Goal: Find specific page/section: Find specific page/section

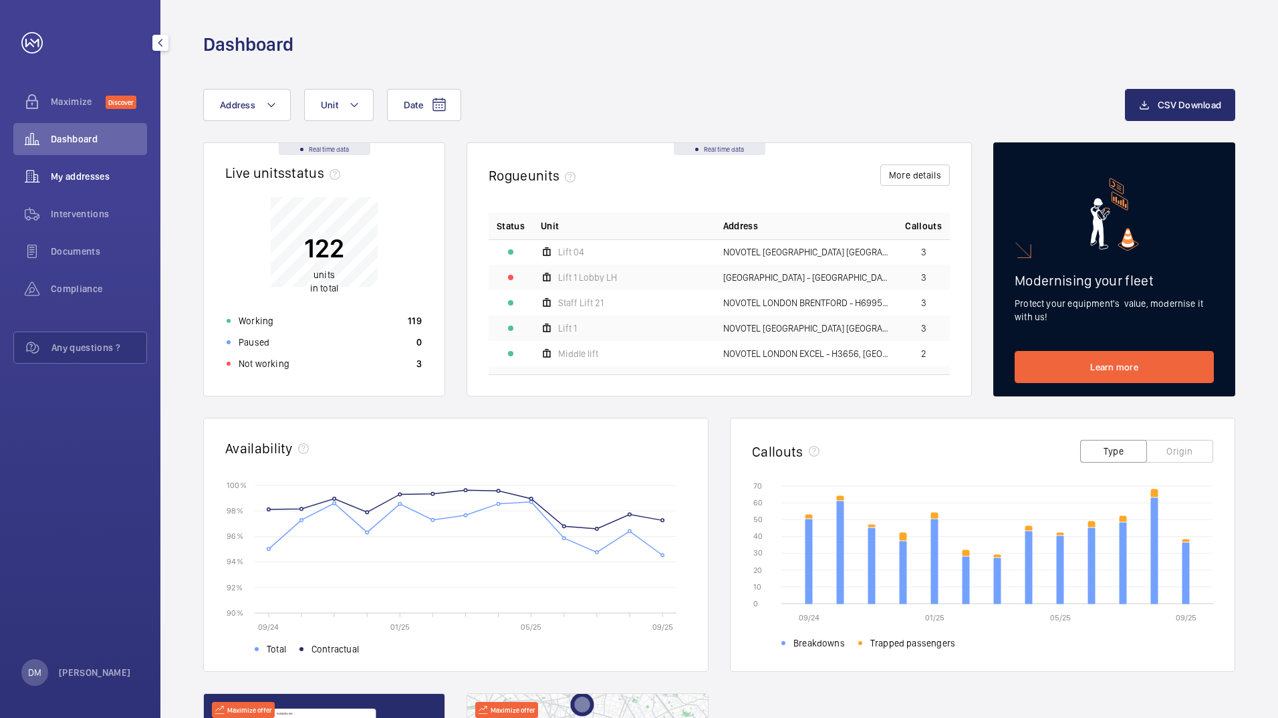
click at [88, 176] on span "My addresses" at bounding box center [99, 176] width 96 height 13
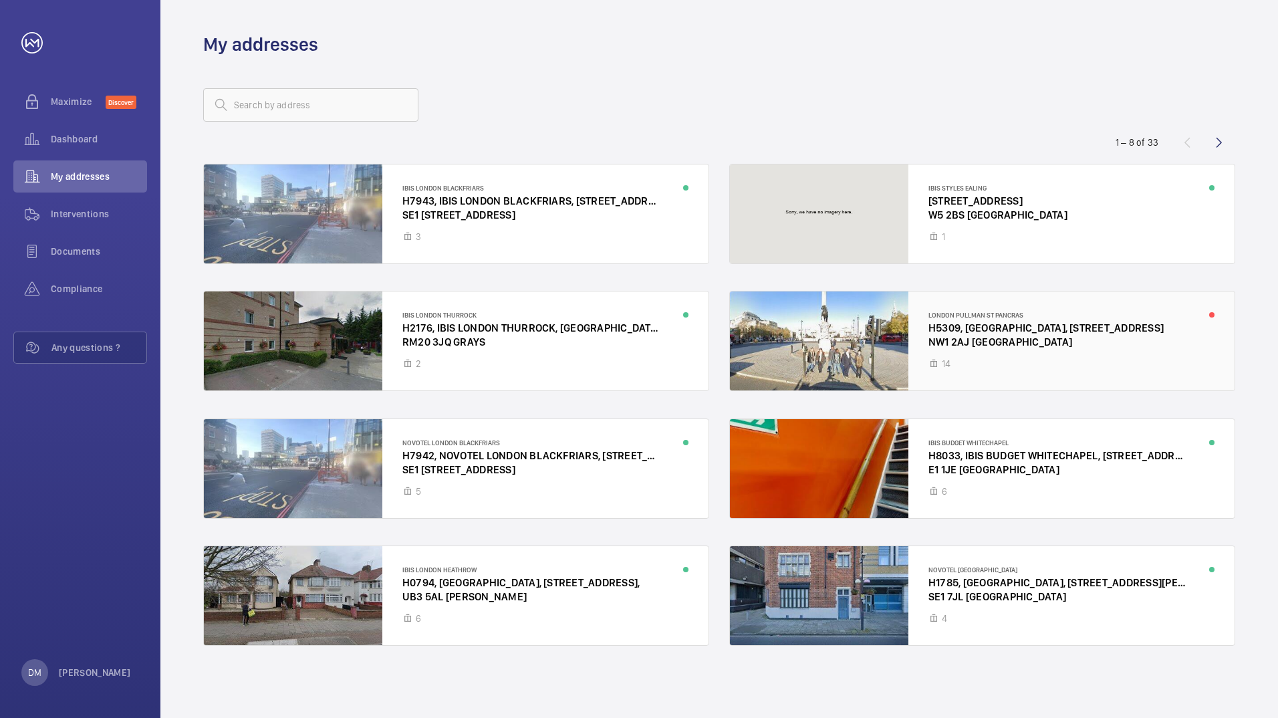
click at [858, 344] on div at bounding box center [982, 340] width 505 height 99
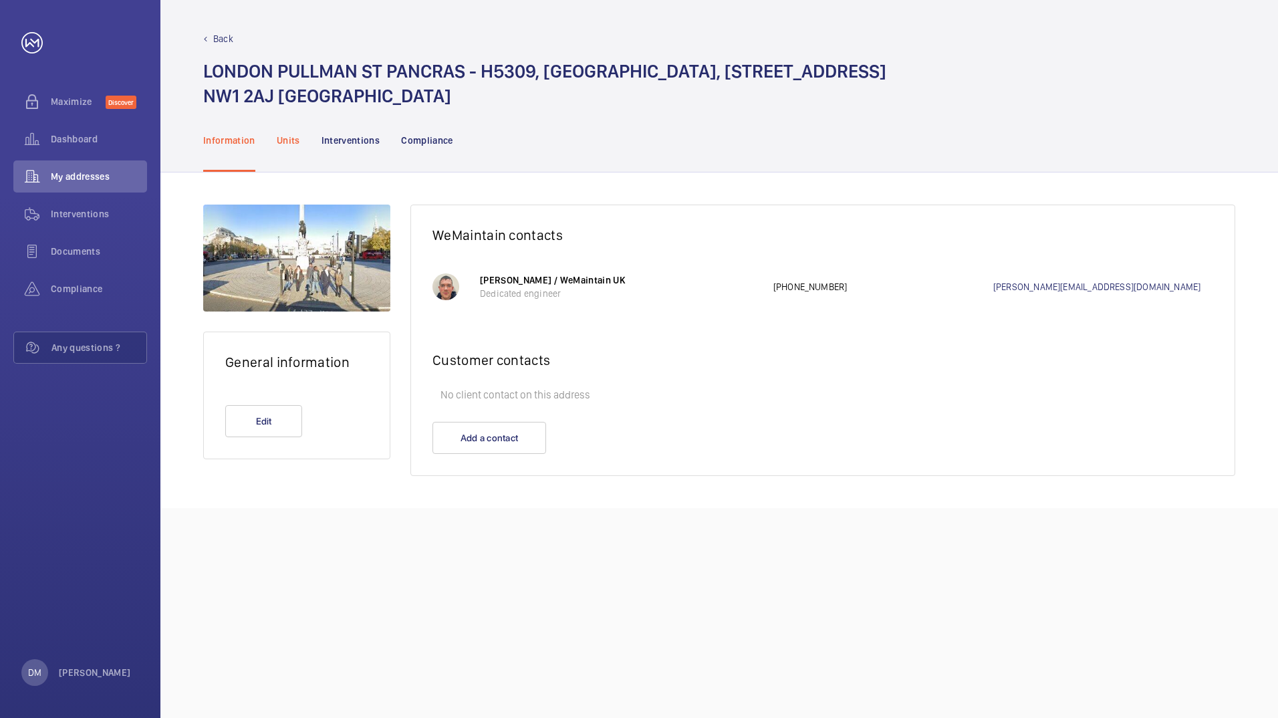
click at [277, 146] on p "Units" at bounding box center [288, 140] width 23 height 13
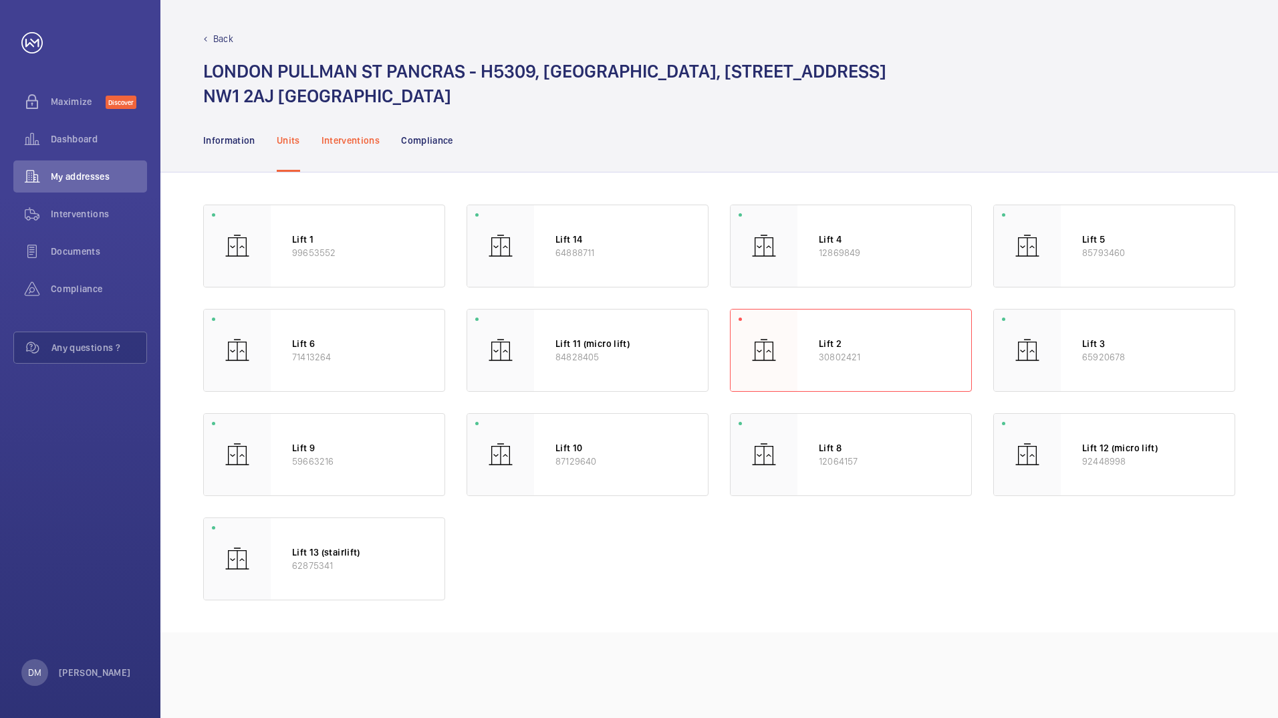
click at [357, 144] on p "Interventions" at bounding box center [351, 140] width 59 height 13
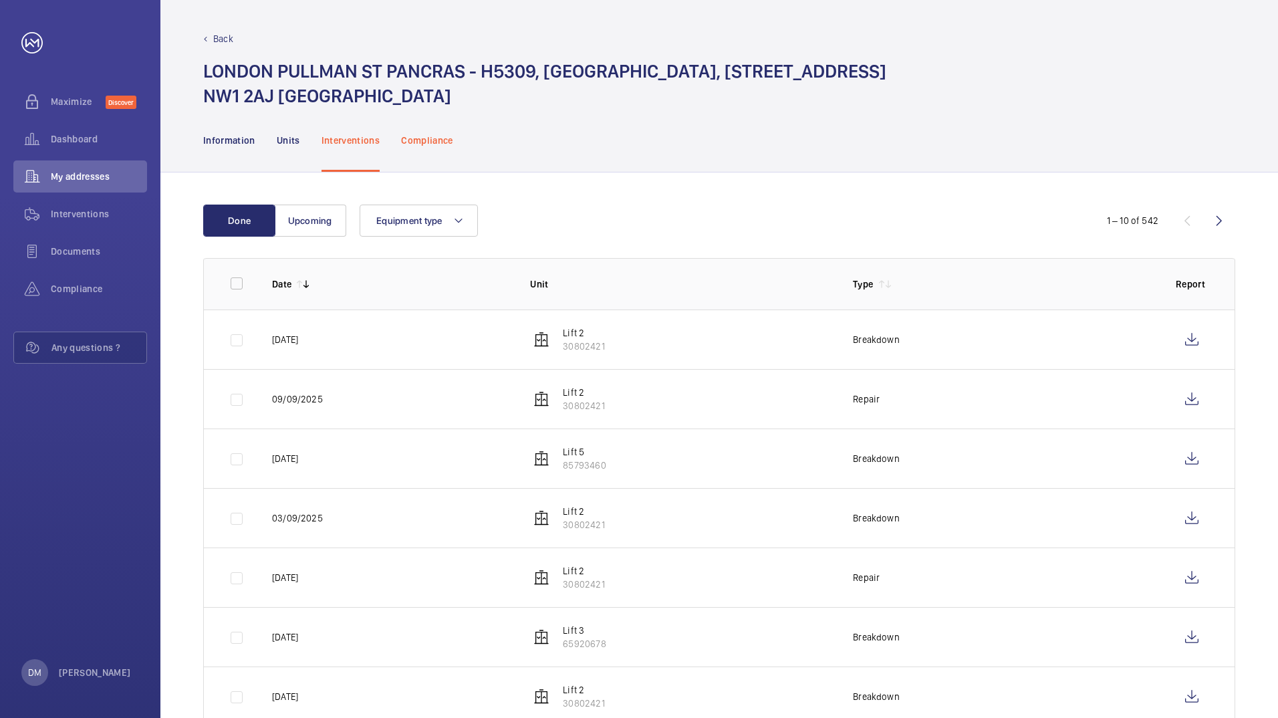
click at [440, 136] on p "Compliance" at bounding box center [427, 140] width 52 height 13
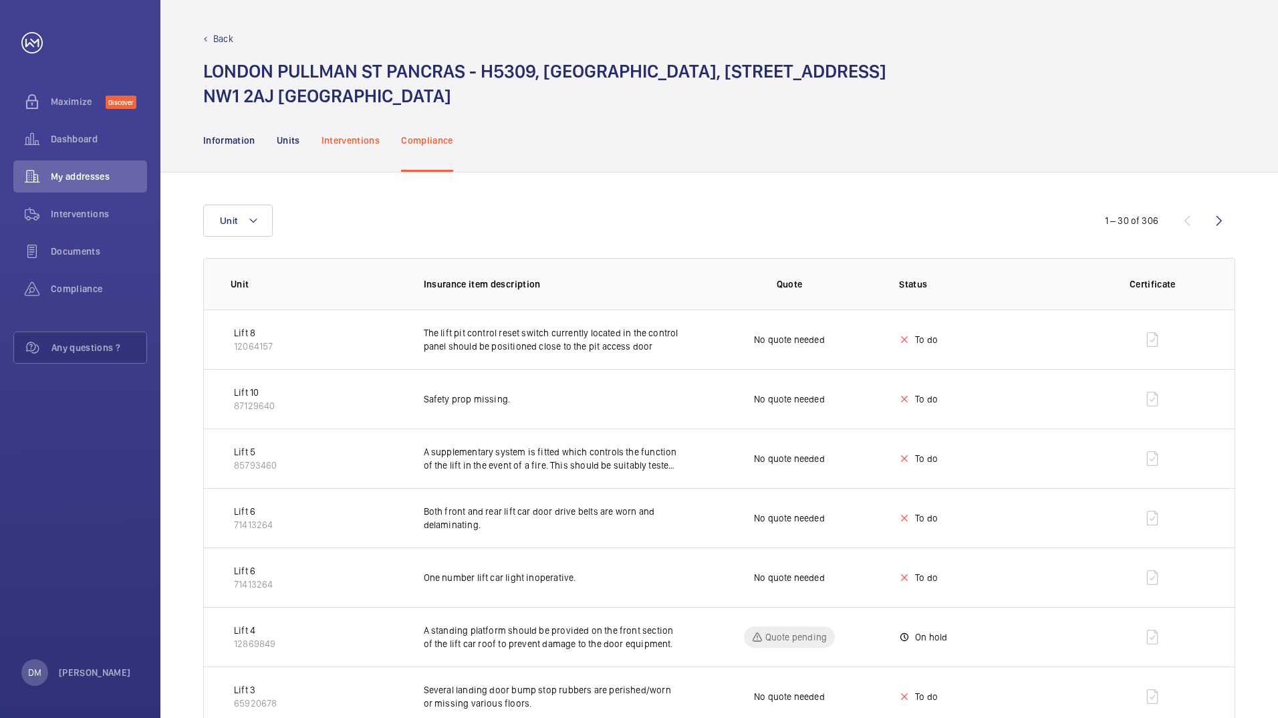
click at [350, 138] on p "Interventions" at bounding box center [351, 140] width 59 height 13
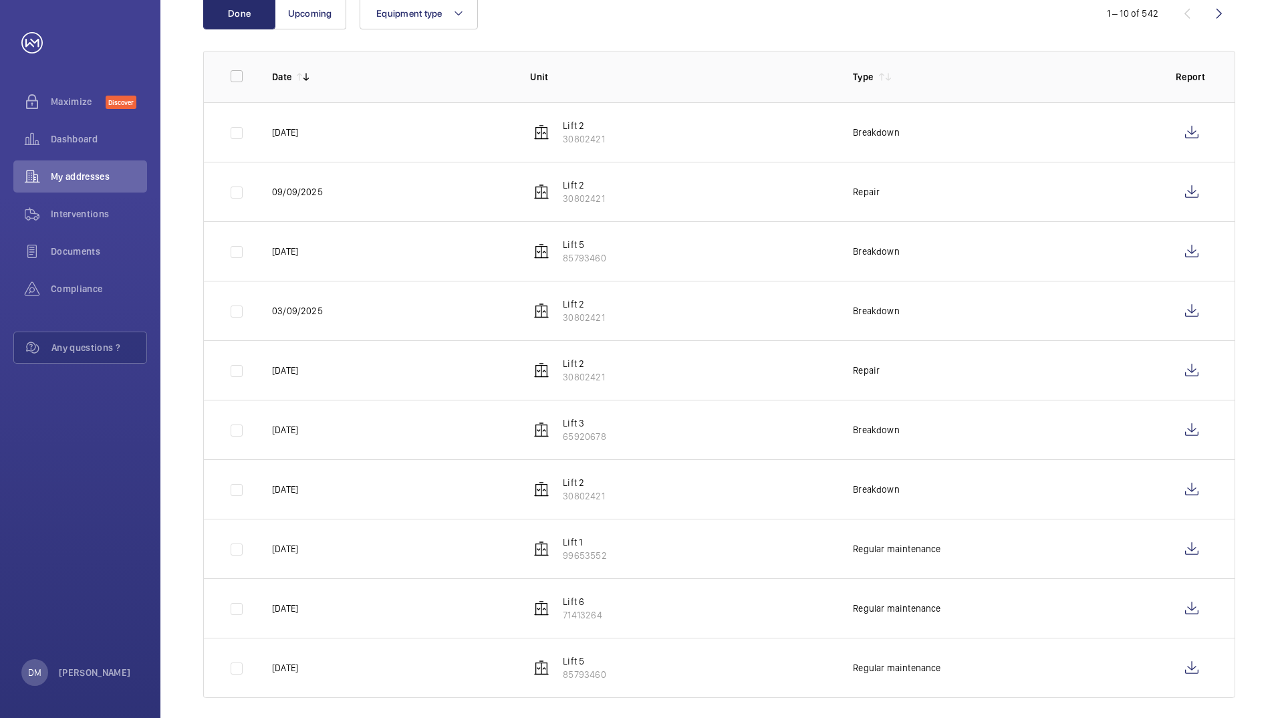
scroll to position [219, 0]
